Goal: Task Accomplishment & Management: Manage account settings

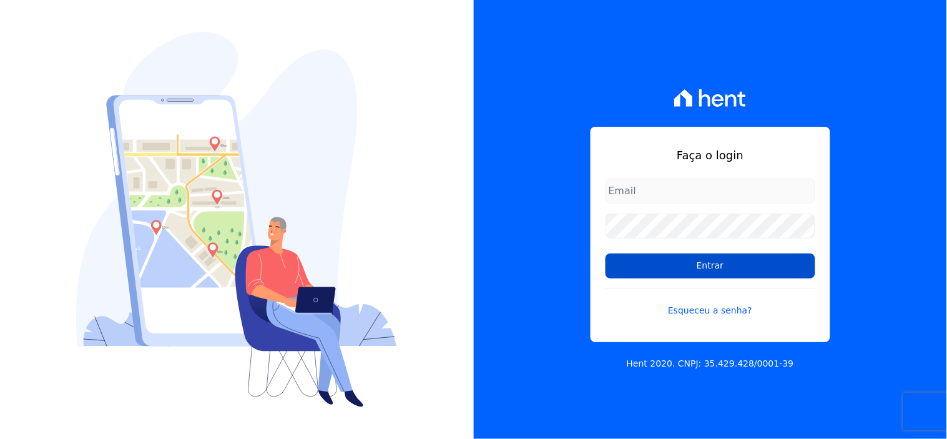
type input "[EMAIL_ADDRESS][DOMAIN_NAME]"
click at [733, 262] on input "Entrar" at bounding box center [710, 265] width 210 height 25
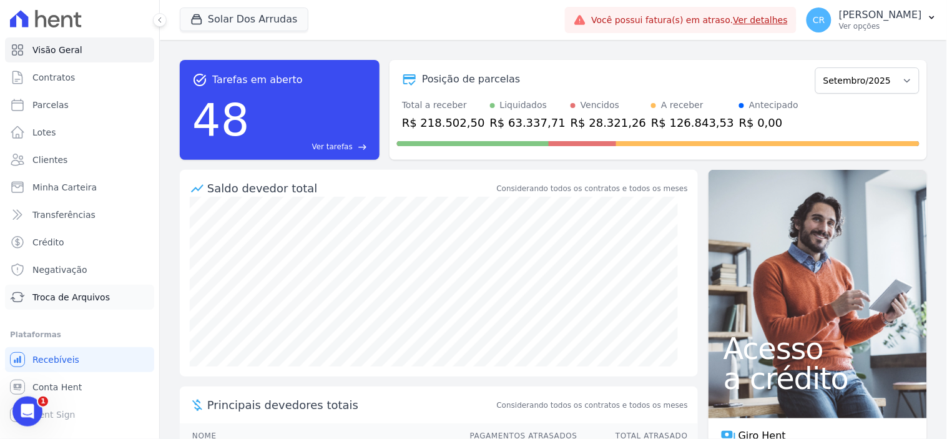
click at [96, 295] on span "Troca de Arquivos" at bounding box center [70, 297] width 77 height 12
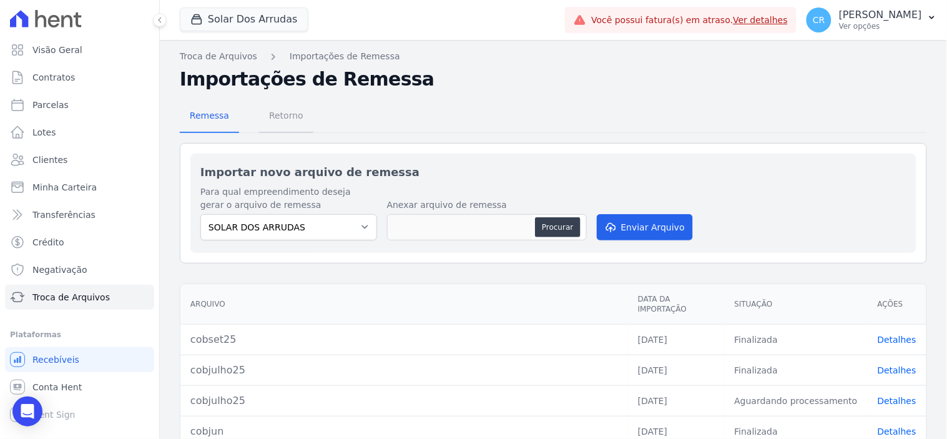
click at [277, 120] on span "Retorno" at bounding box center [285, 115] width 49 height 25
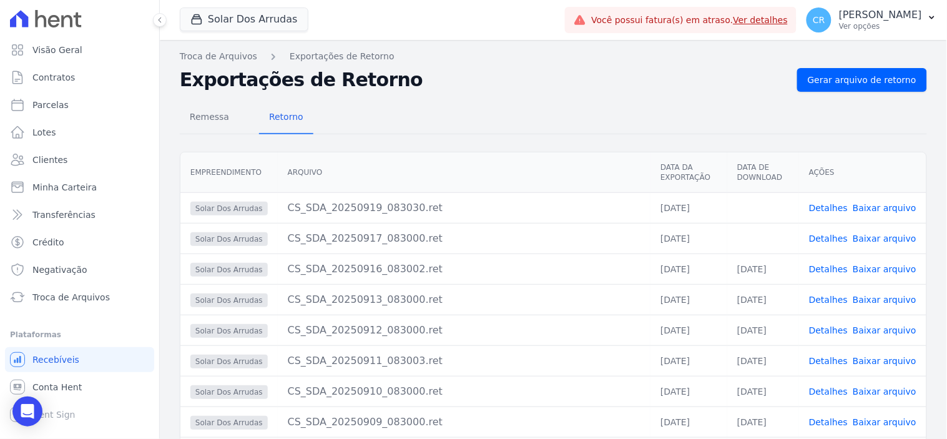
click at [880, 233] on link "Baixar arquivo" at bounding box center [884, 238] width 64 height 10
click at [871, 208] on link "Baixar arquivo" at bounding box center [884, 208] width 64 height 10
click at [44, 52] on span "Visão Geral" at bounding box center [57, 50] width 50 height 12
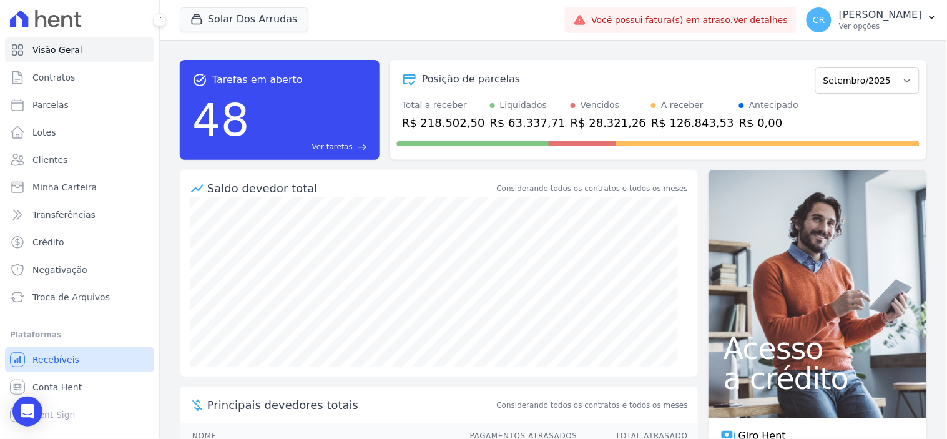
click at [72, 363] on span "Recebíveis" at bounding box center [55, 359] width 47 height 12
click at [82, 388] on link "Conta Hent" at bounding box center [79, 386] width 149 height 25
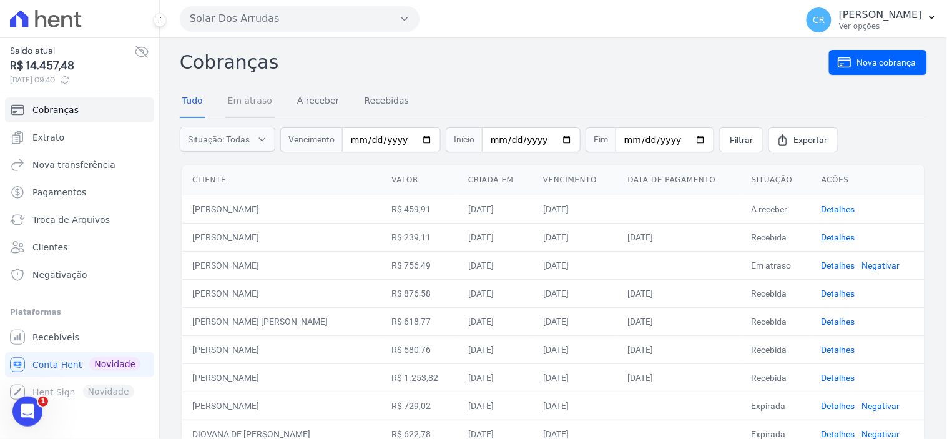
click at [233, 100] on link "Em atraso" at bounding box center [249, 101] width 49 height 32
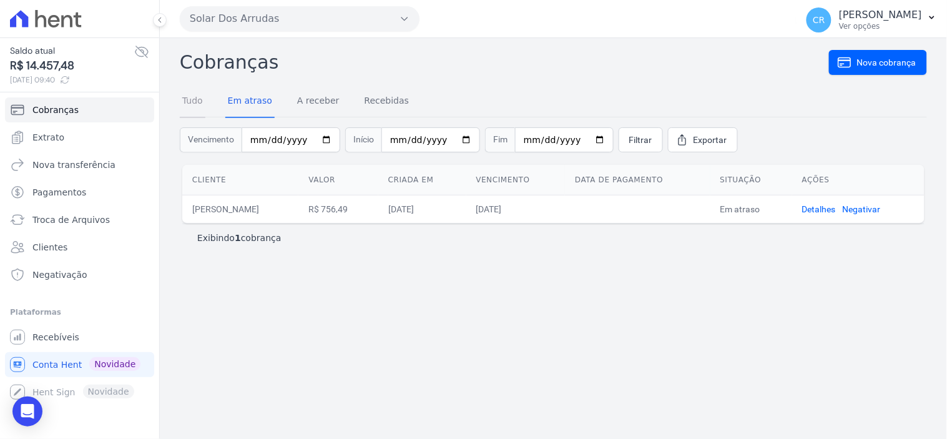
click at [200, 100] on link "Tudo" at bounding box center [193, 101] width 26 height 32
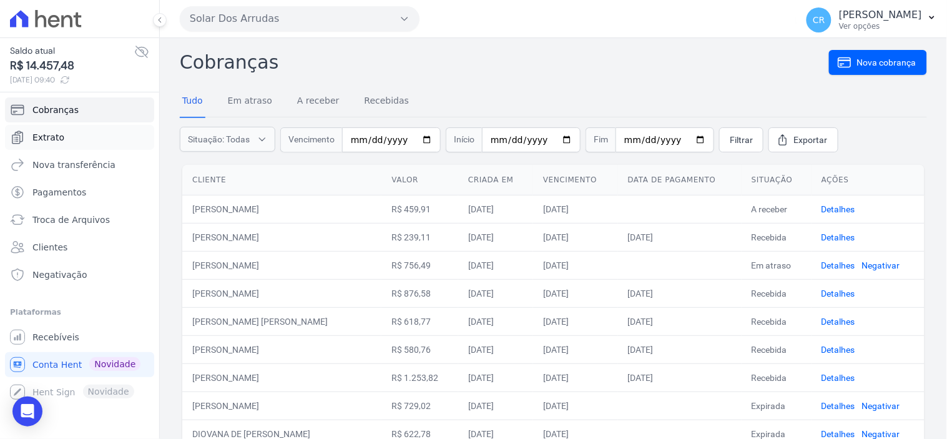
click at [56, 137] on span "Extrato" at bounding box center [48, 137] width 32 height 12
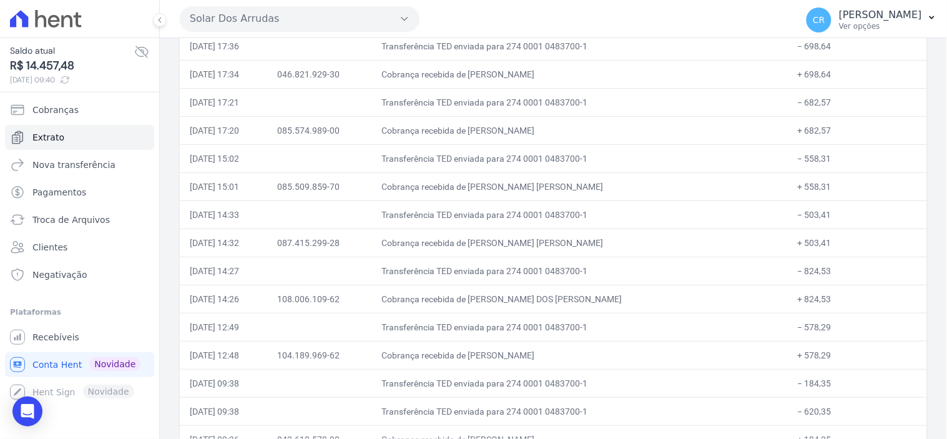
scroll to position [4205, 0]
